Goal: Check status: Check status

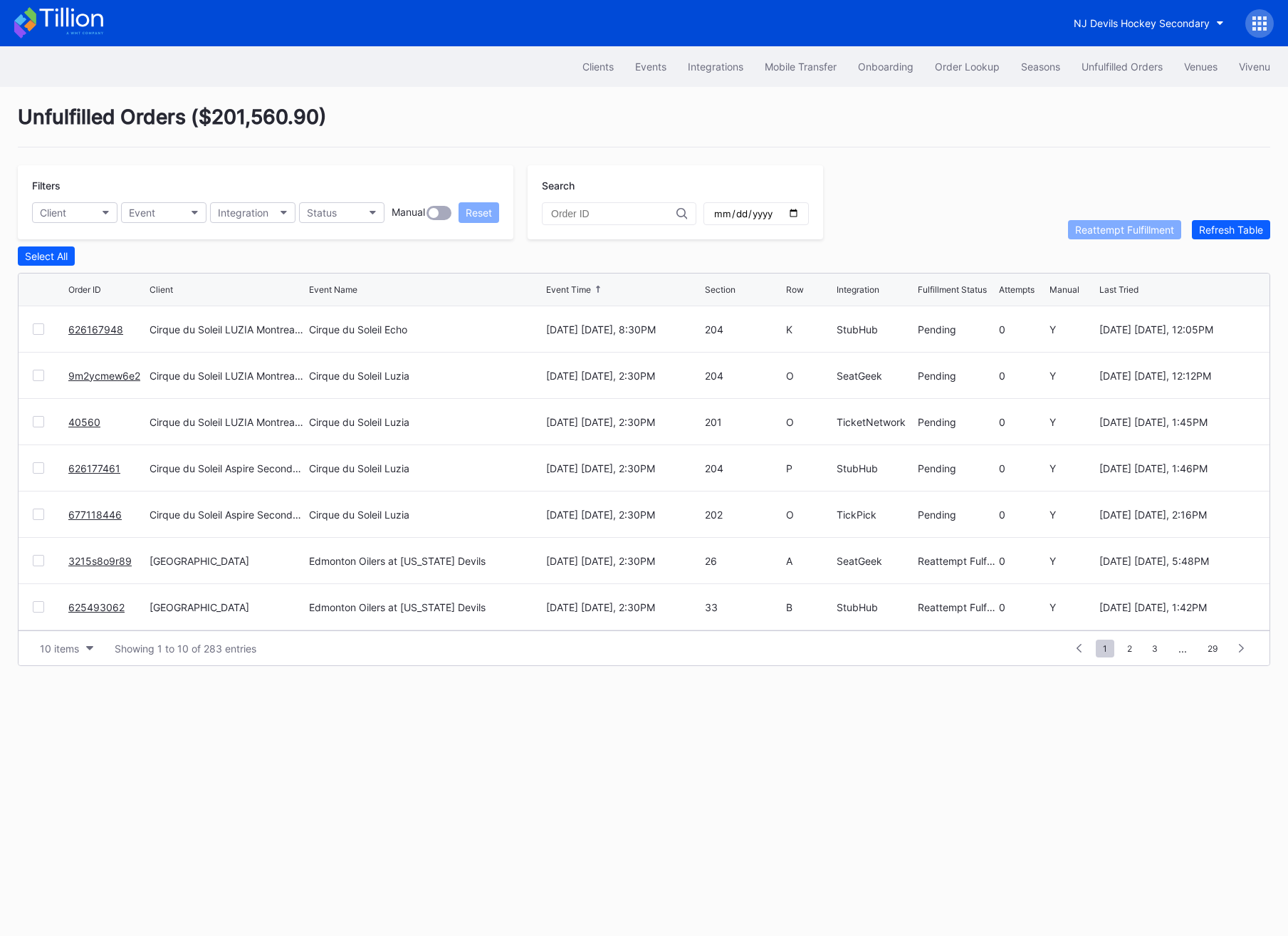
scroll to position [138, 0]
click at [977, 60] on div "Order Lookup" at bounding box center [967, 66] width 65 height 12
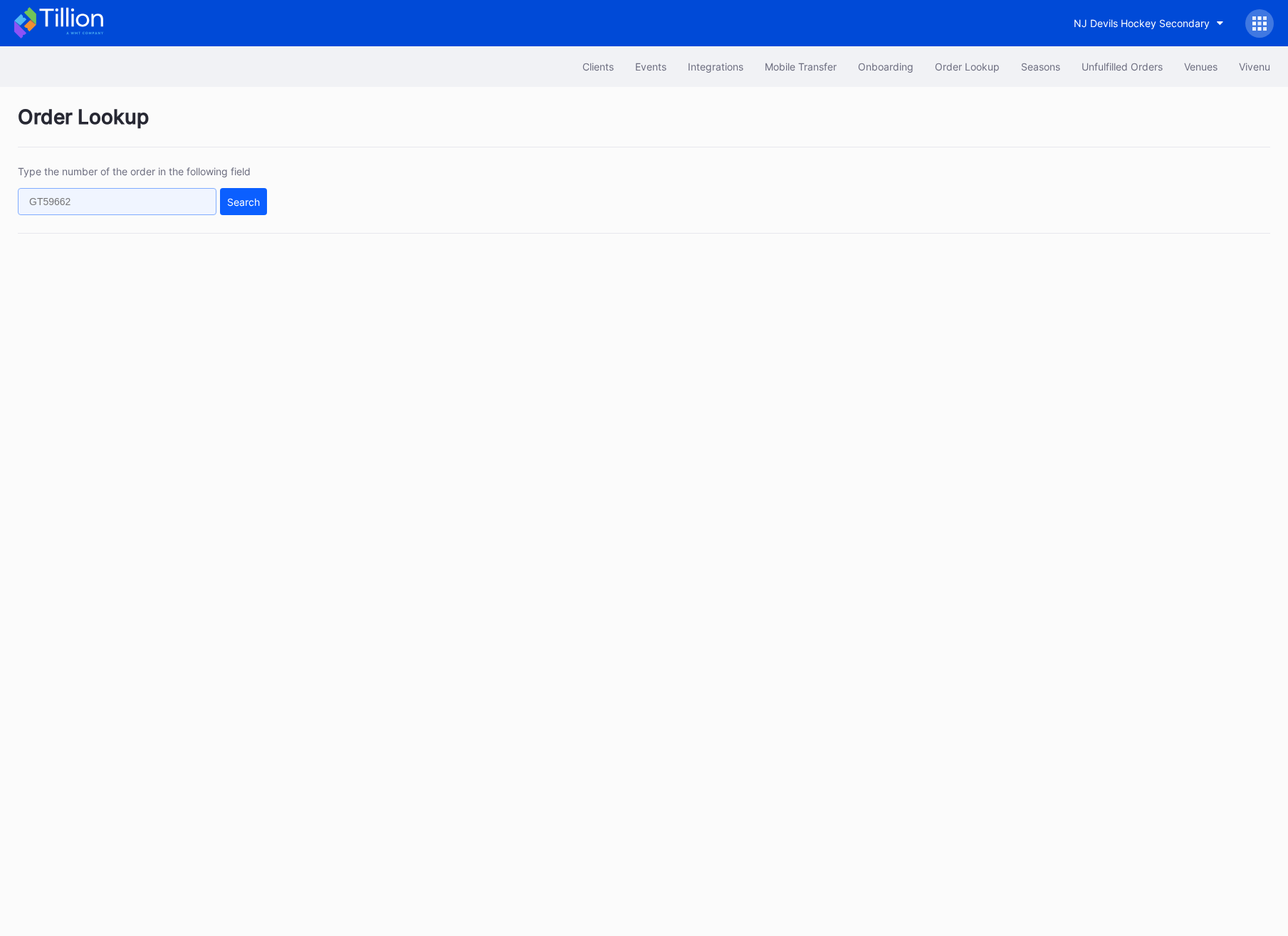
click at [158, 188] on input "text" at bounding box center [117, 201] width 199 height 27
paste input "76082969"
type input "76082969"
click at [239, 200] on div "Search" at bounding box center [244, 202] width 33 height 12
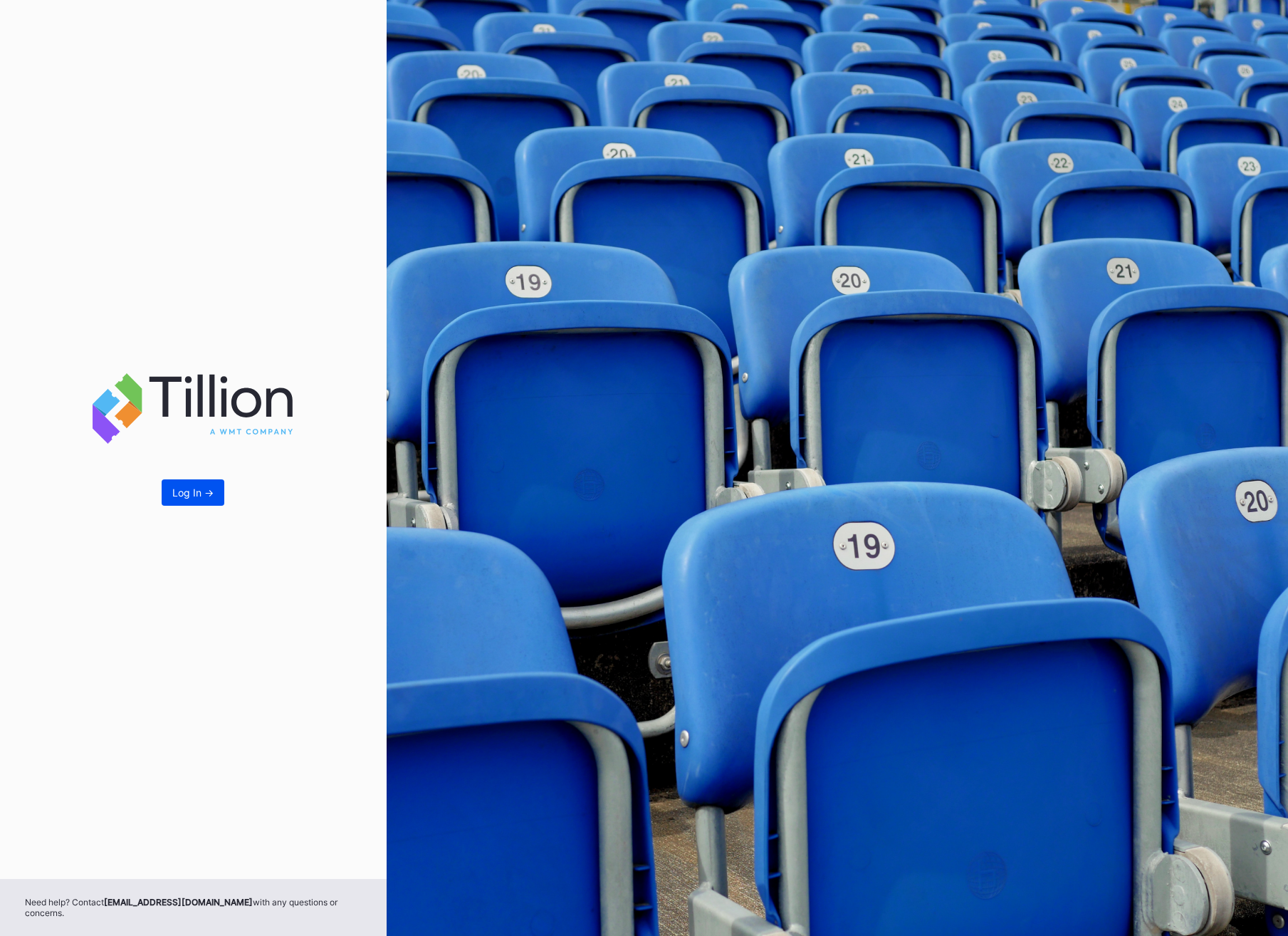
click at [190, 495] on div "Log In ->" at bounding box center [193, 492] width 42 height 12
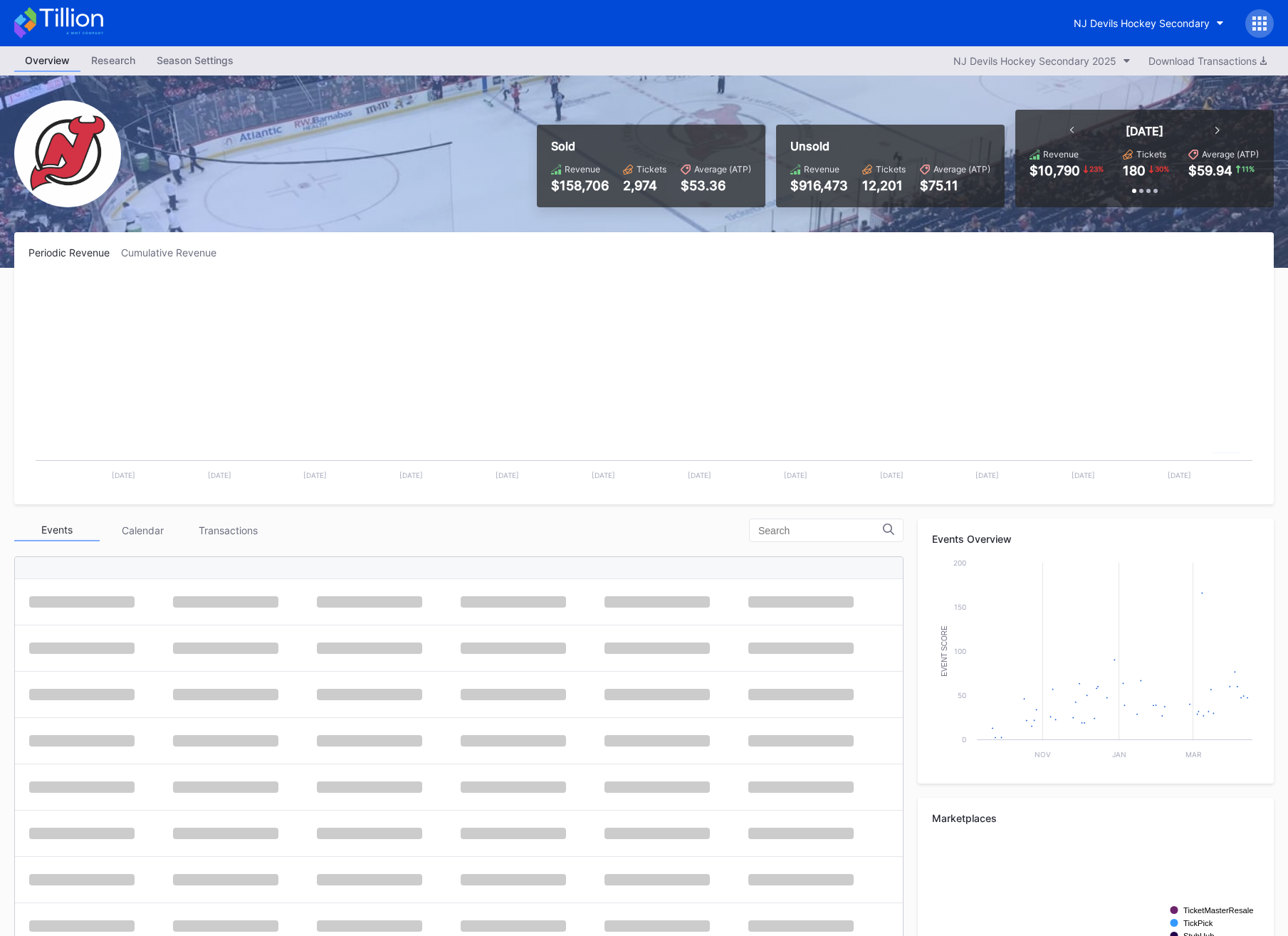
scroll to position [139, 0]
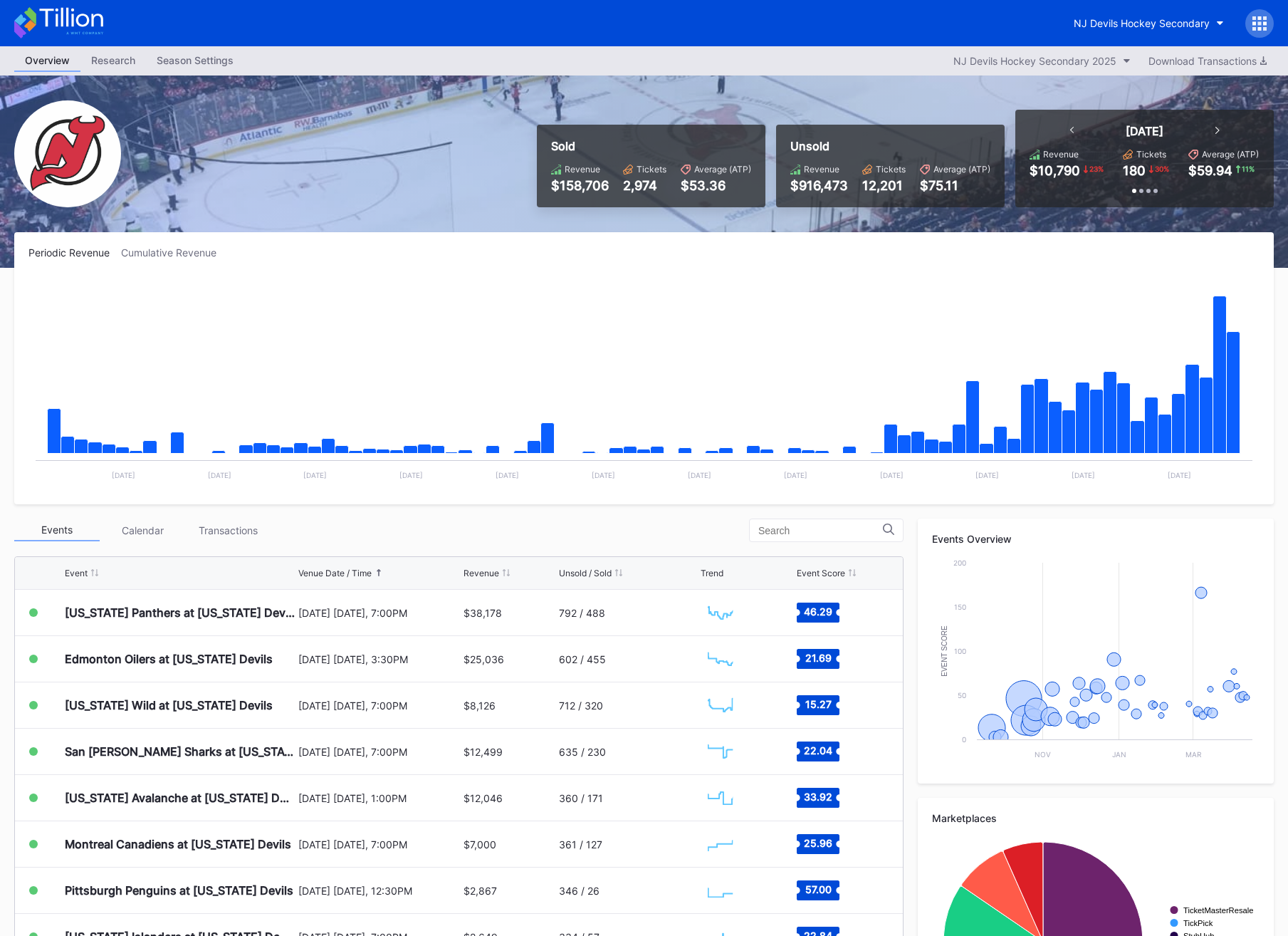
click at [1268, 25] on div at bounding box center [1259, 23] width 29 height 29
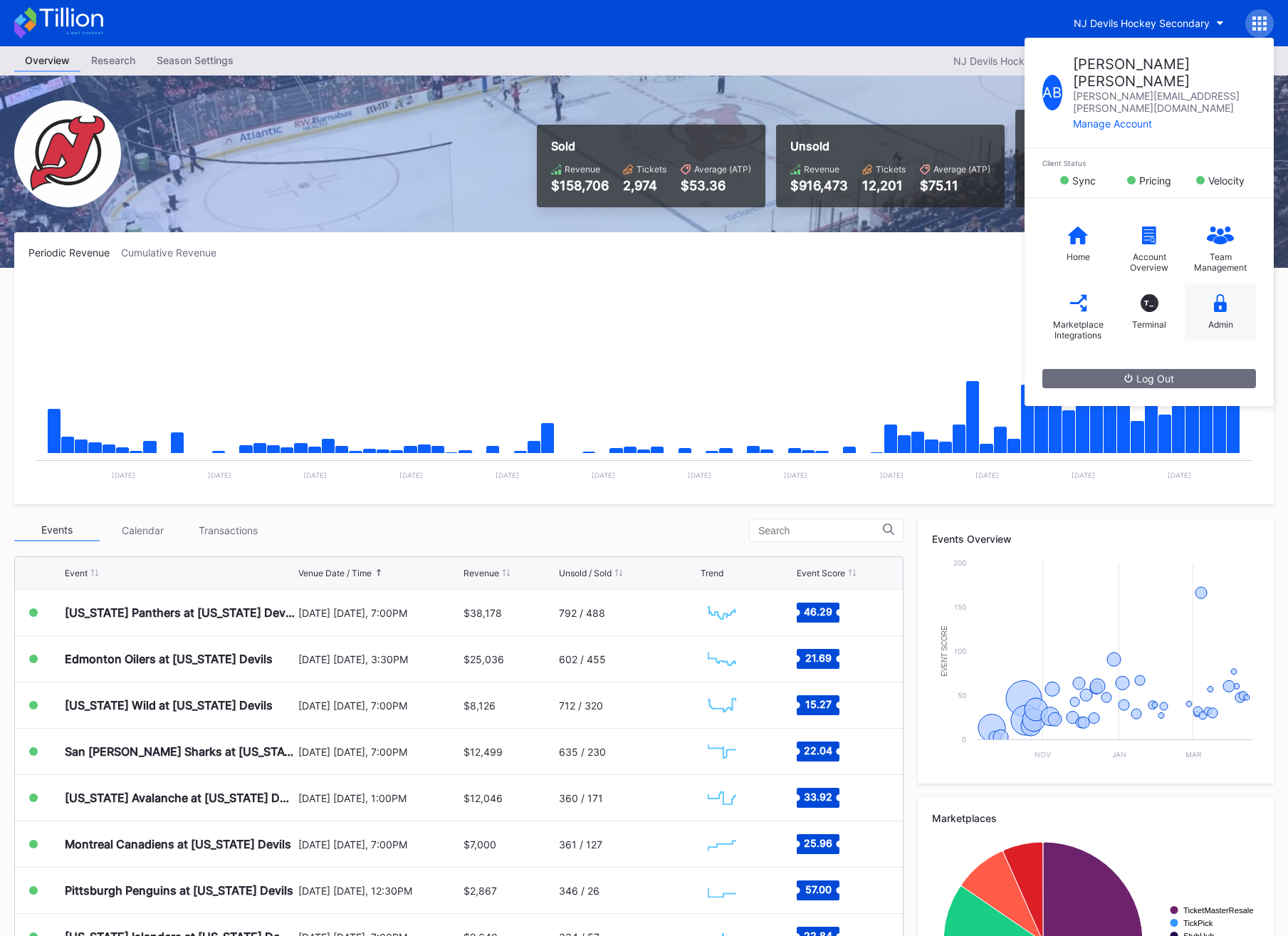
click at [1205, 284] on div "Admin" at bounding box center [1220, 312] width 71 height 57
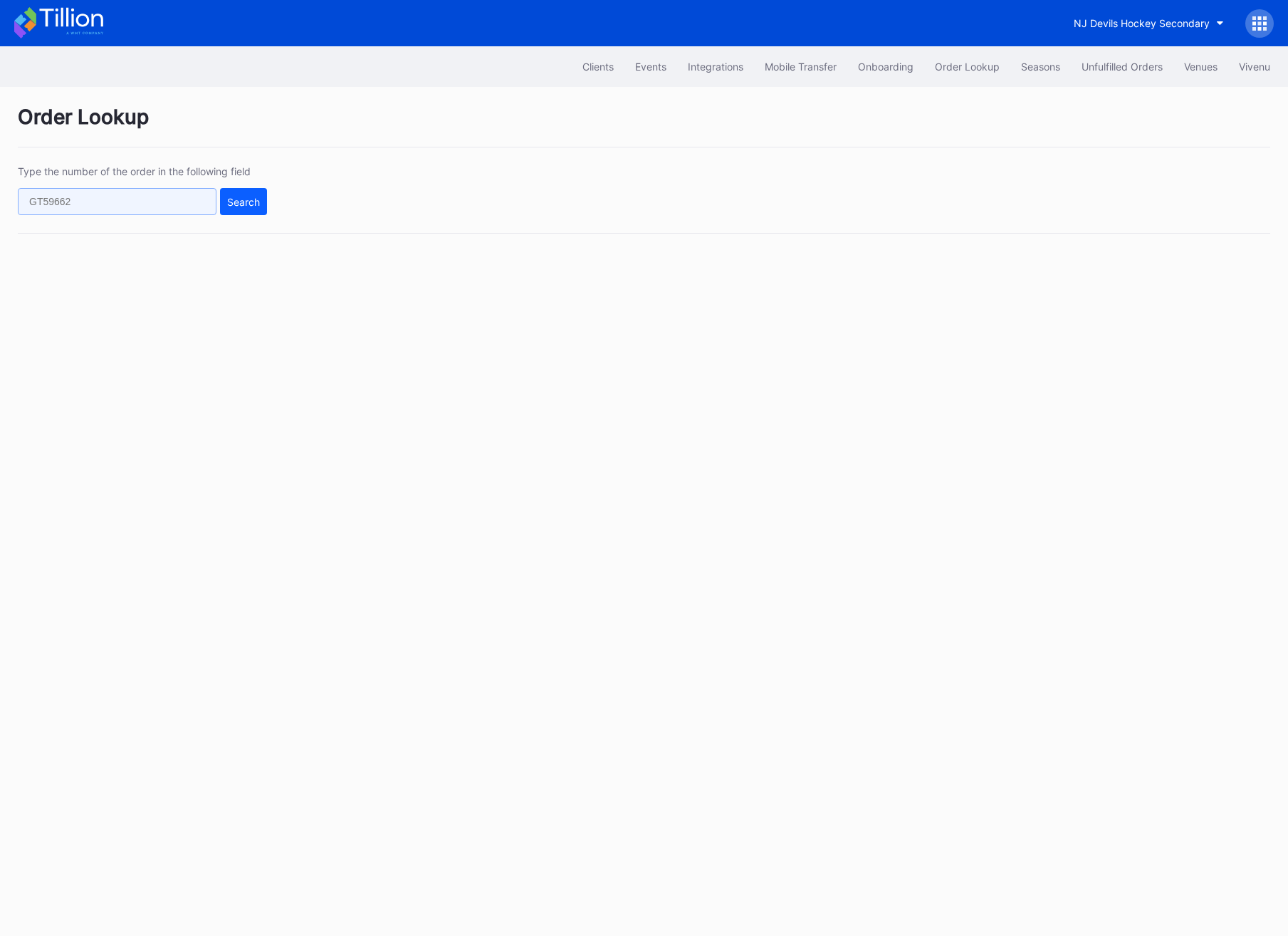
click at [69, 207] on input "text" at bounding box center [117, 201] width 199 height 27
paste input "76082969"
click at [231, 208] on button "Search" at bounding box center [243, 201] width 47 height 27
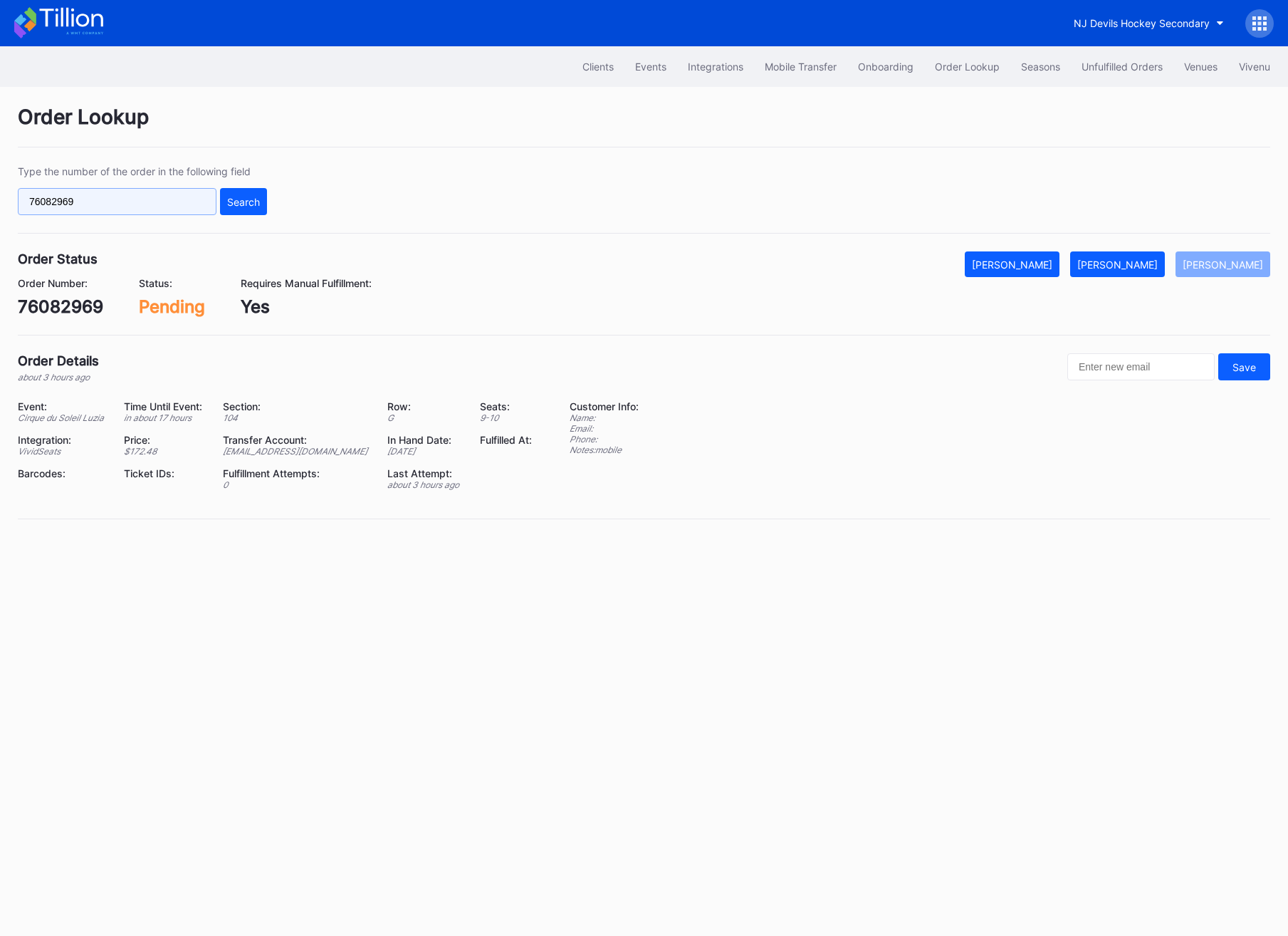
click at [128, 208] on input "76082969" at bounding box center [117, 201] width 199 height 27
click at [236, 208] on button "Search" at bounding box center [243, 201] width 47 height 27
click at [1143, 266] on div "[PERSON_NAME]" at bounding box center [1117, 264] width 80 height 12
click at [139, 190] on input "76082969" at bounding box center [117, 201] width 199 height 27
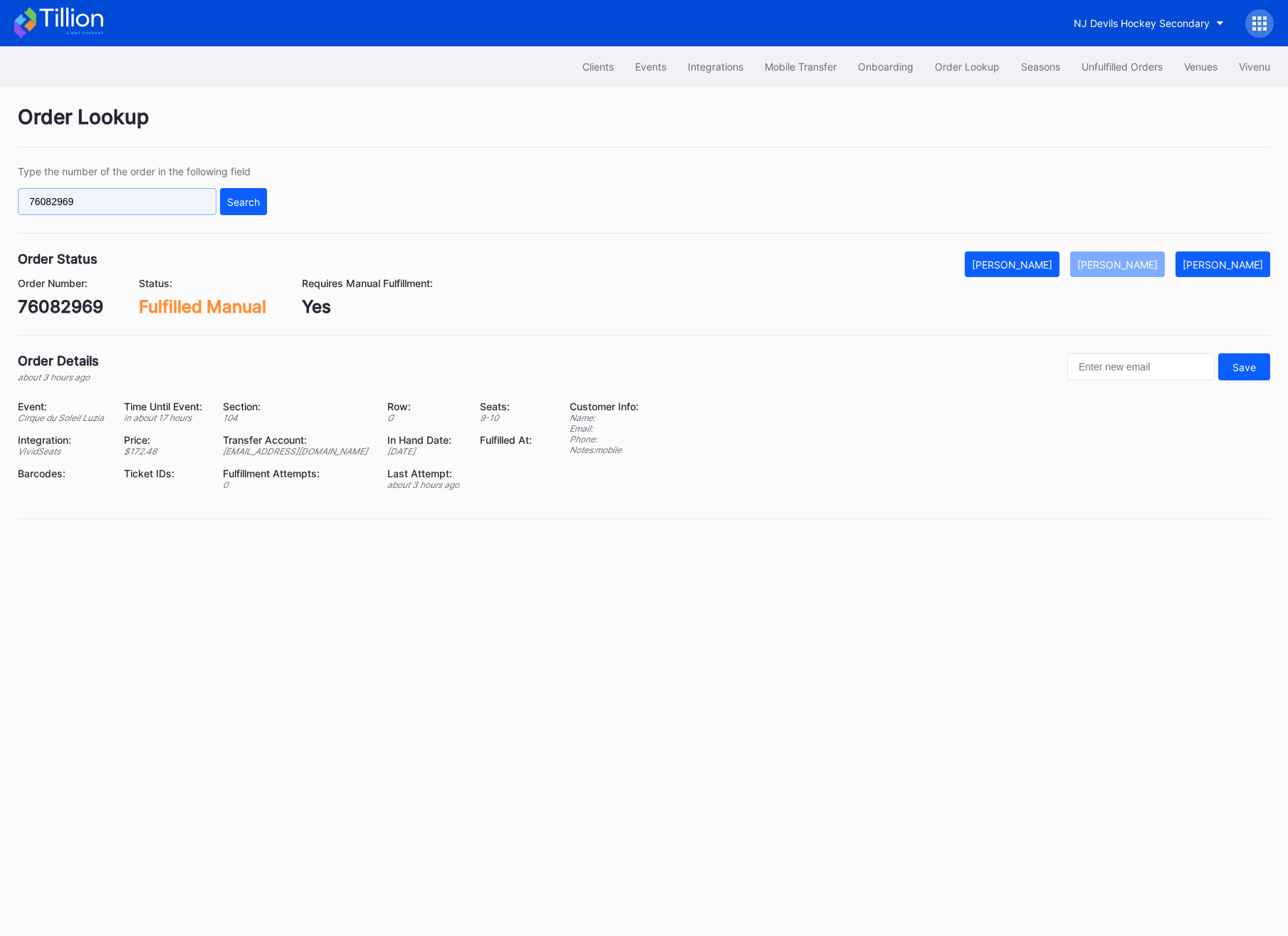
click at [139, 190] on input "76082969" at bounding box center [117, 201] width 199 height 27
paste input "626302996"
click at [237, 205] on div "Search" at bounding box center [244, 202] width 33 height 12
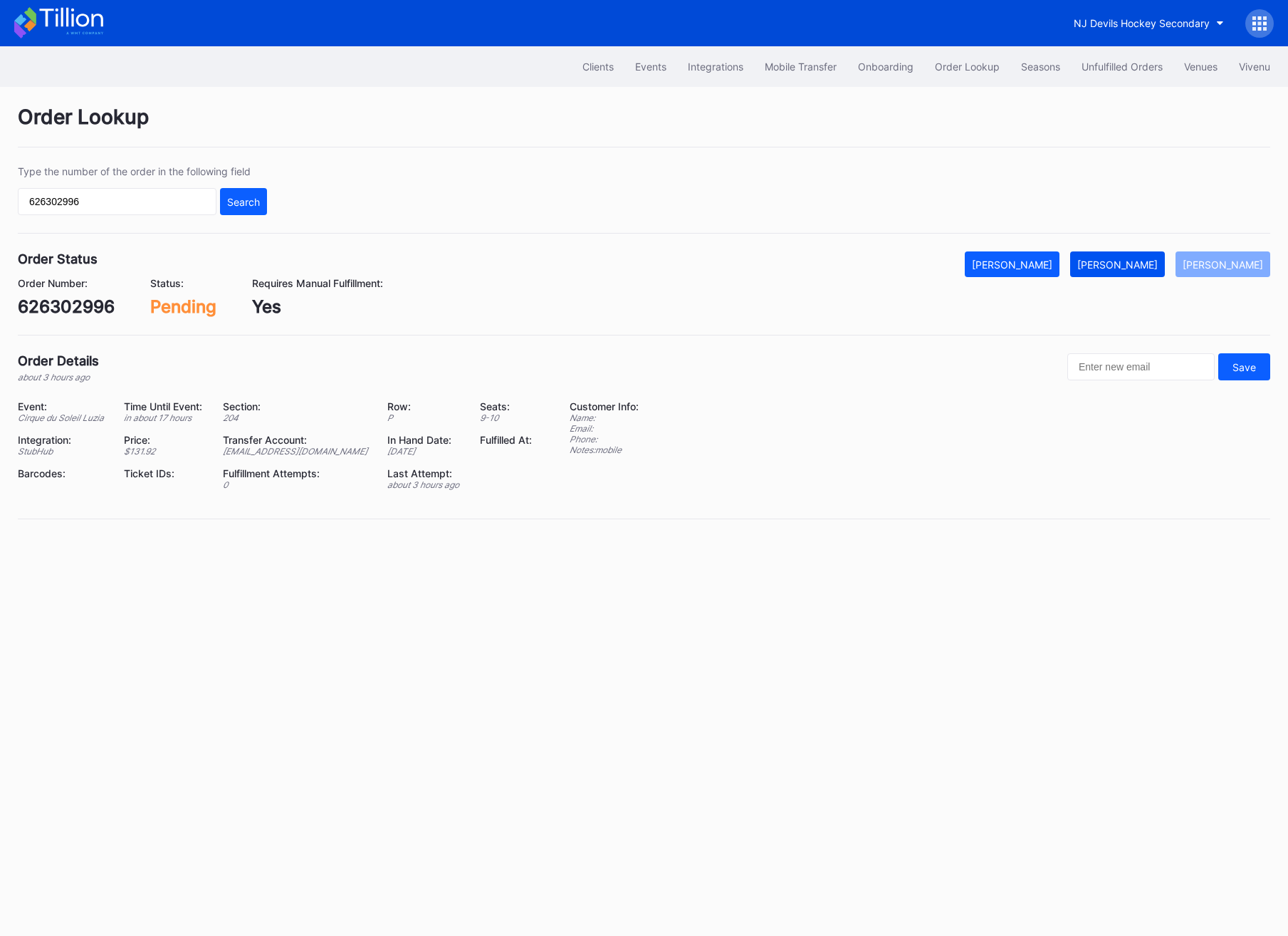
click at [1137, 261] on div "[PERSON_NAME]" at bounding box center [1117, 264] width 80 height 12
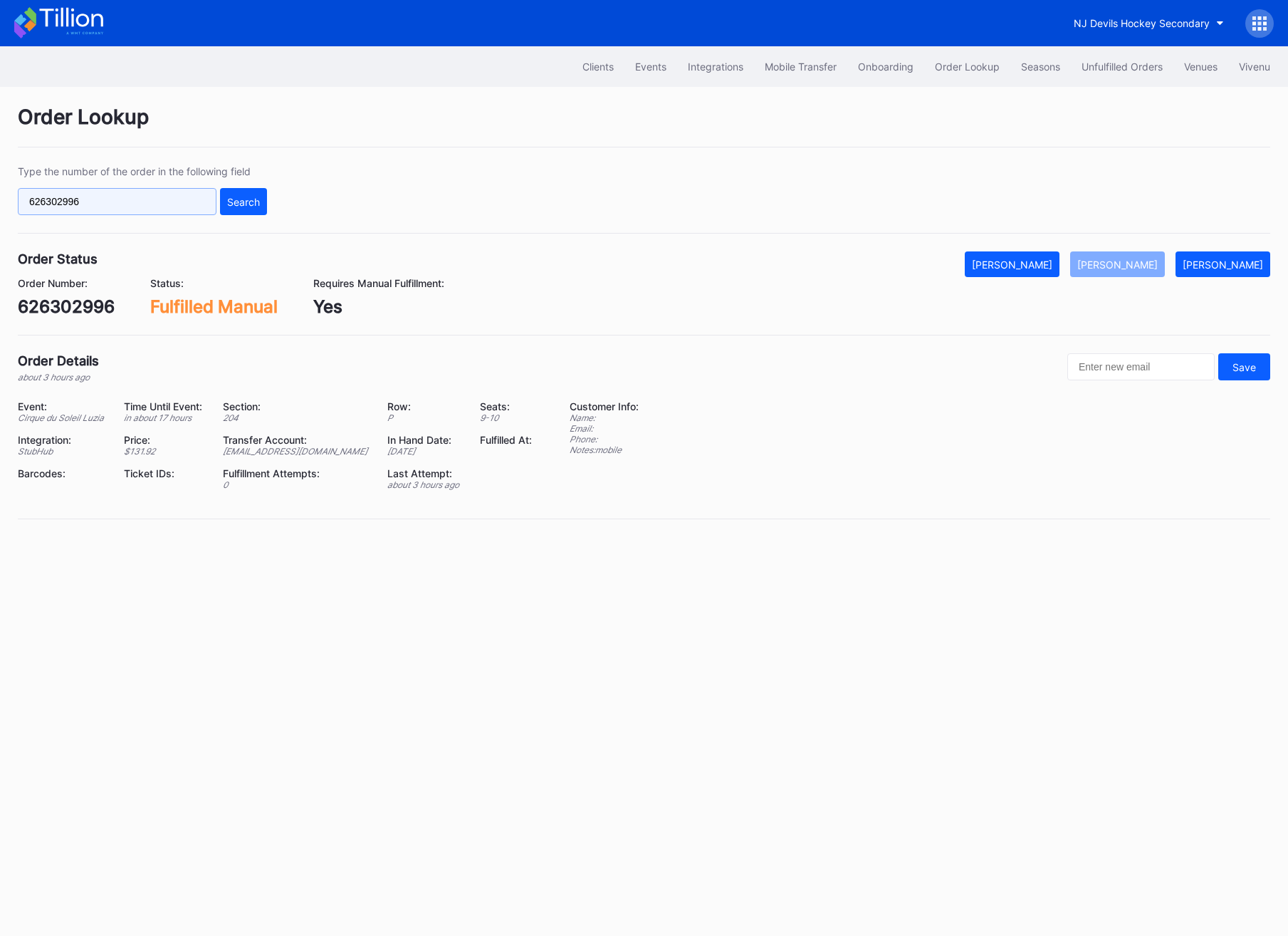
click at [74, 200] on input "626302996" at bounding box center [117, 201] width 199 height 27
paste input "3803"
click at [248, 201] on div "Search" at bounding box center [244, 202] width 33 height 12
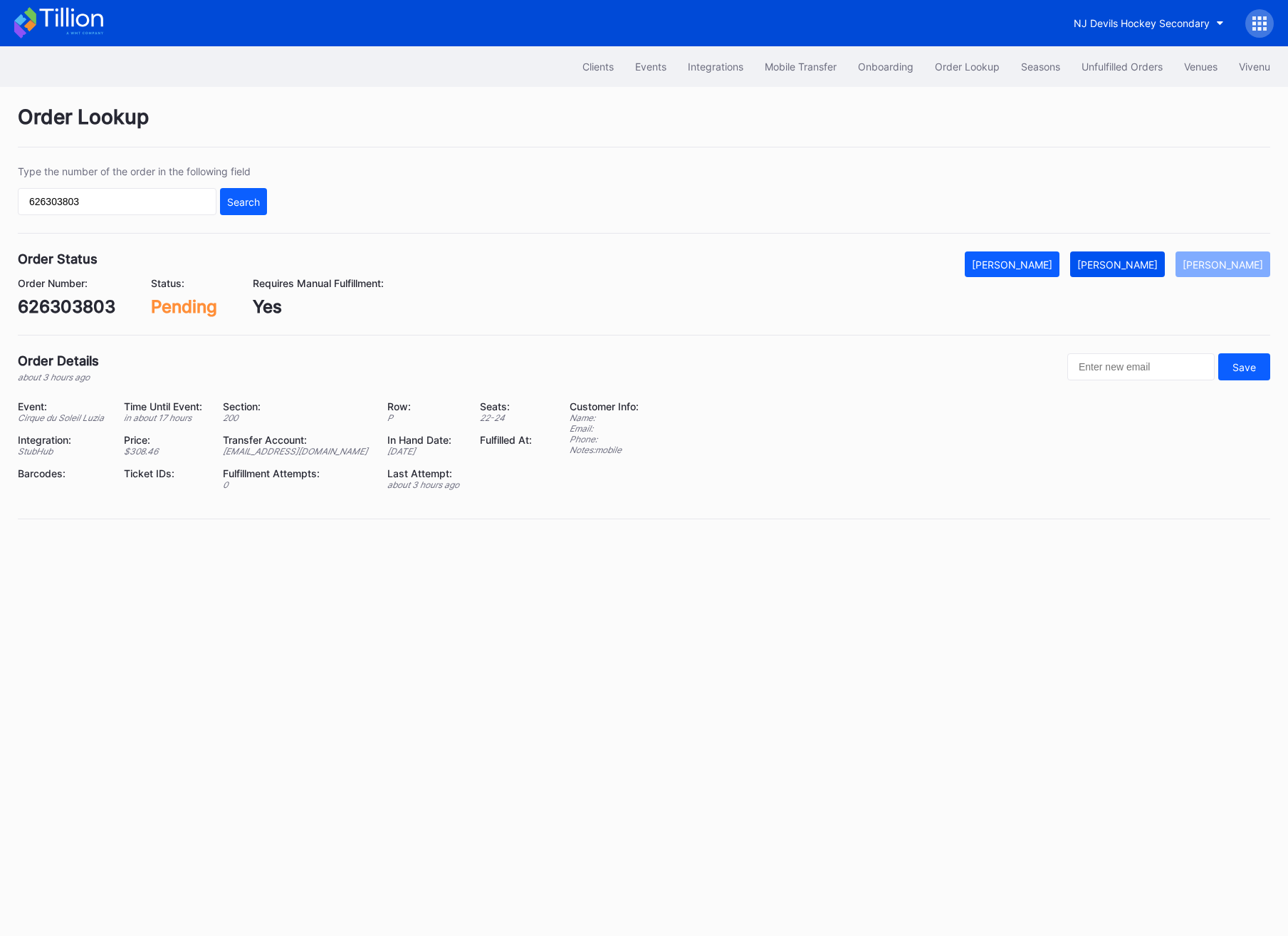
click at [1120, 275] on button "[PERSON_NAME]" at bounding box center [1117, 264] width 95 height 25
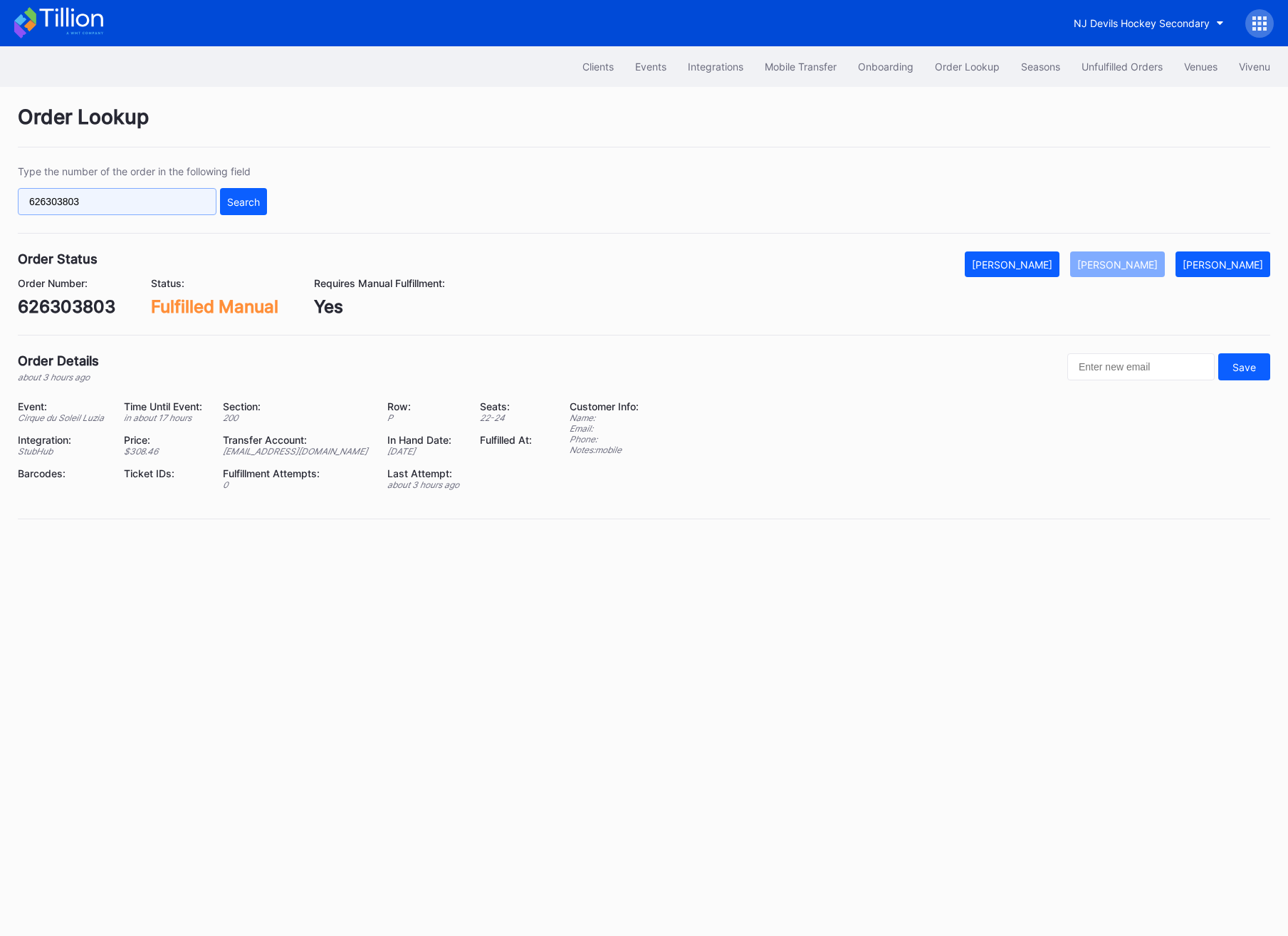
click at [174, 191] on input "626303803" at bounding box center [117, 201] width 199 height 27
paste input "9619"
type input "626309619"
click at [263, 195] on button "Search" at bounding box center [243, 201] width 47 height 27
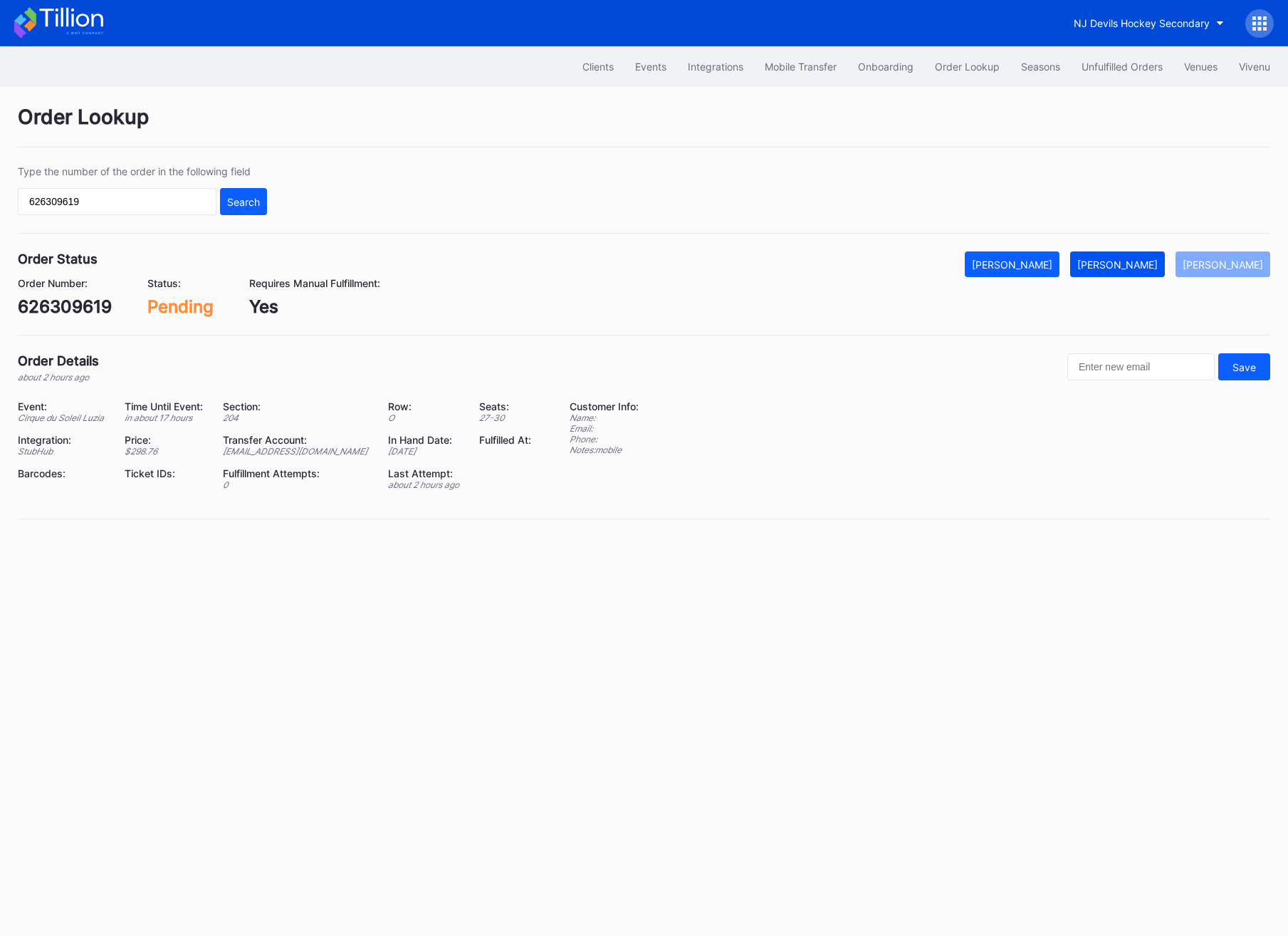
click at [1111, 263] on div "[PERSON_NAME]" at bounding box center [1117, 264] width 80 height 12
